Goal: Information Seeking & Learning: Check status

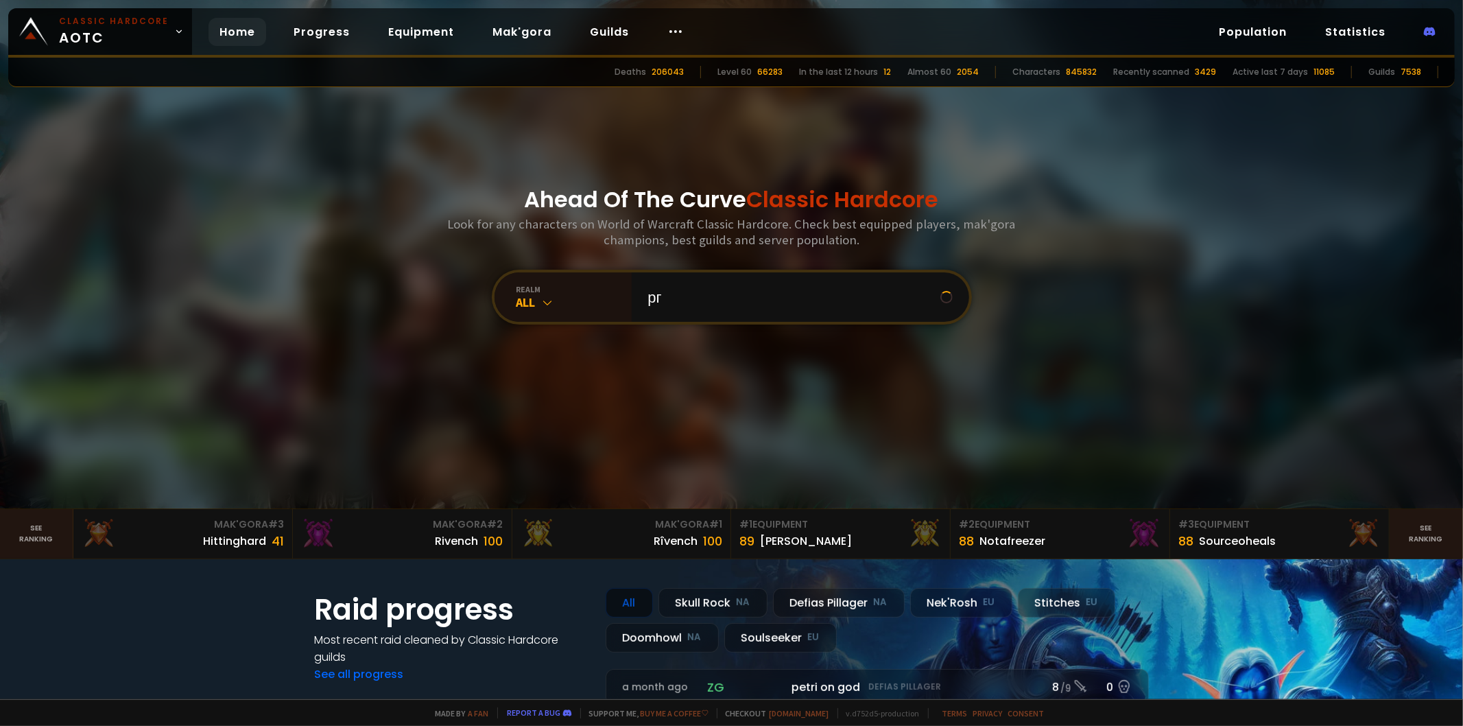
type input "р"
type input "huehue"
click at [660, 300] on input "text" at bounding box center [796, 296] width 313 height 49
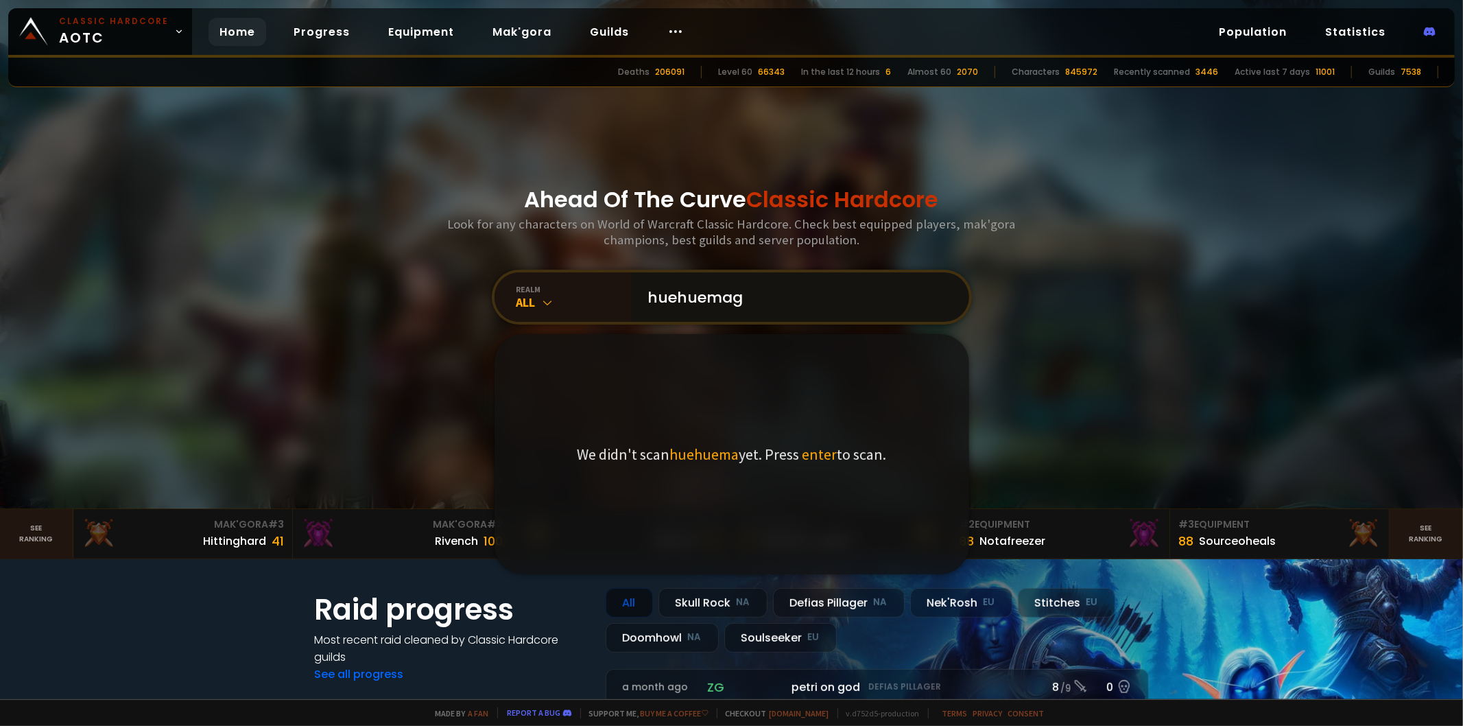
type input "huehuemage"
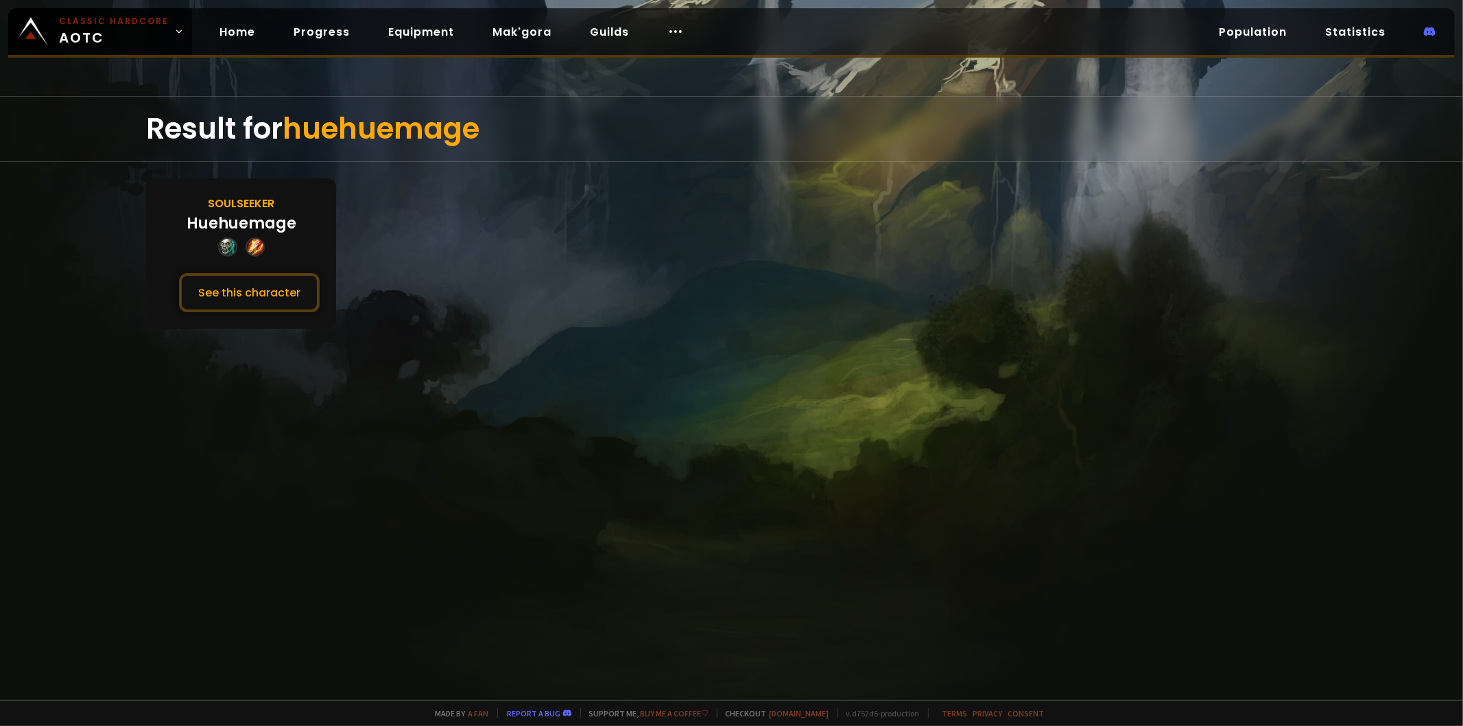
click at [266, 246] on div "Soulseeker Huehuemage See this character" at bounding box center [241, 253] width 190 height 150
click at [235, 283] on button "See this character" at bounding box center [249, 292] width 141 height 39
